Goal: Task Accomplishment & Management: Manage account settings

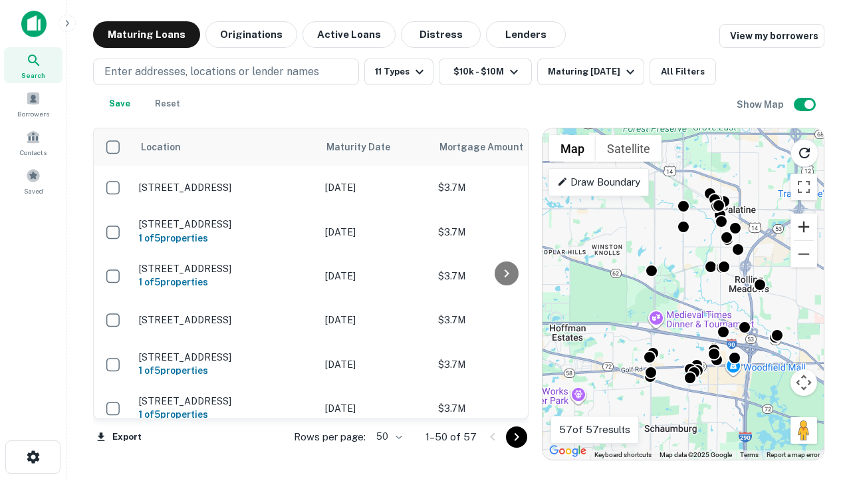
click at [804, 227] on button "Zoom in" at bounding box center [804, 226] width 27 height 27
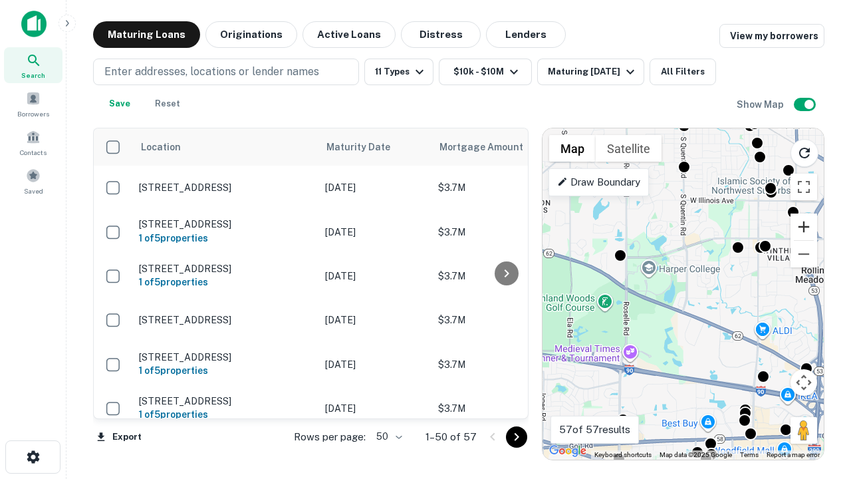
click at [804, 227] on button "Zoom in" at bounding box center [804, 226] width 27 height 27
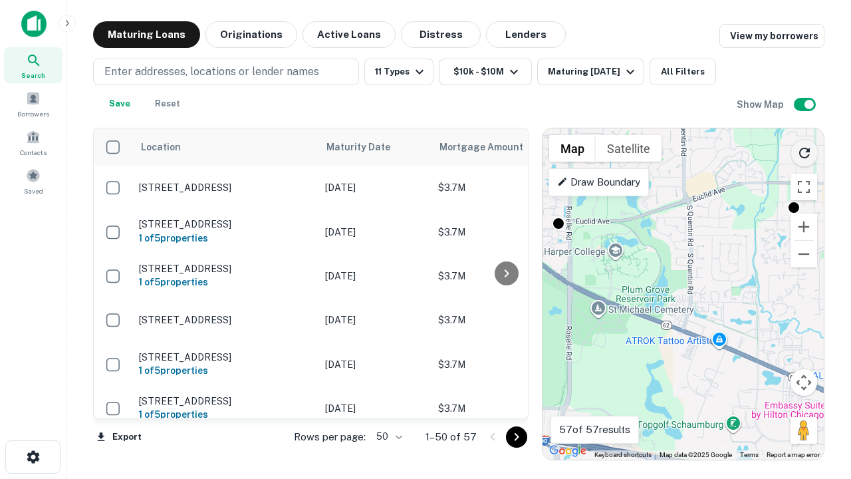
click at [805, 150] on icon "Reload search area" at bounding box center [805, 153] width 16 height 16
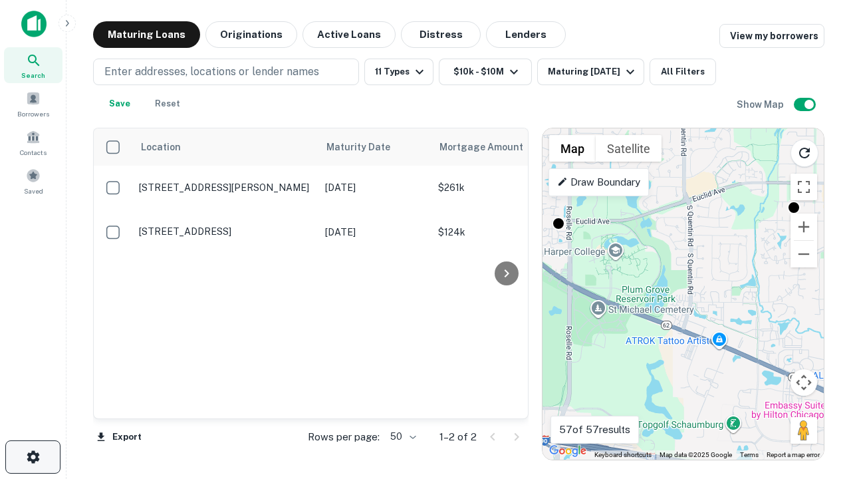
click at [33, 457] on icon "button" at bounding box center [33, 457] width 16 height 16
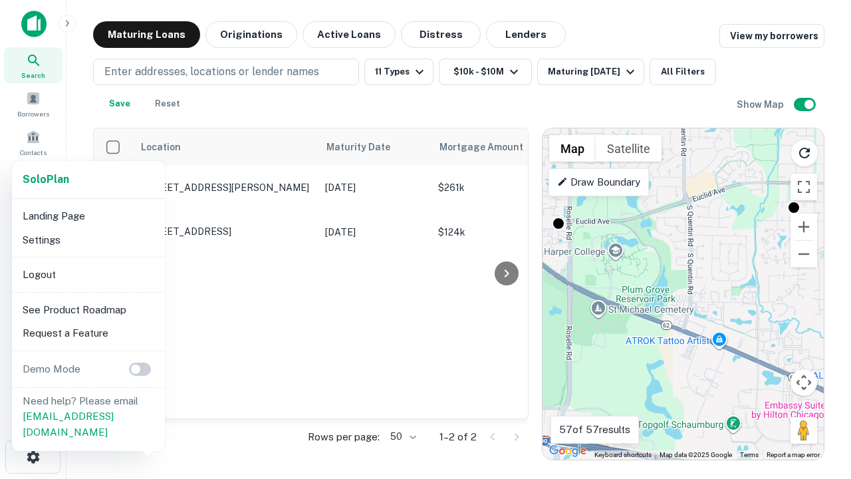
click at [88, 274] on li "Logout" at bounding box center [88, 275] width 142 height 24
